Goal: Task Accomplishment & Management: Manage account settings

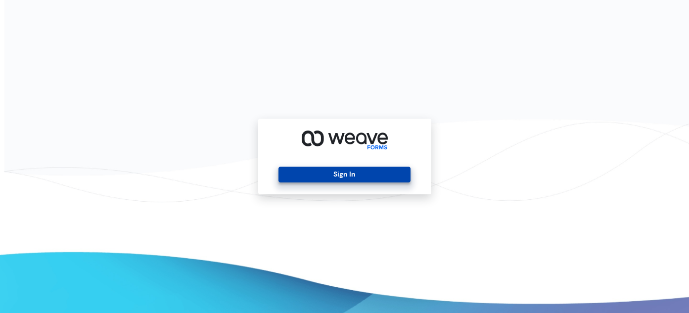
click at [350, 173] on button "Sign In" at bounding box center [345, 175] width 132 height 16
